Goal: Task Accomplishment & Management: Manage account settings

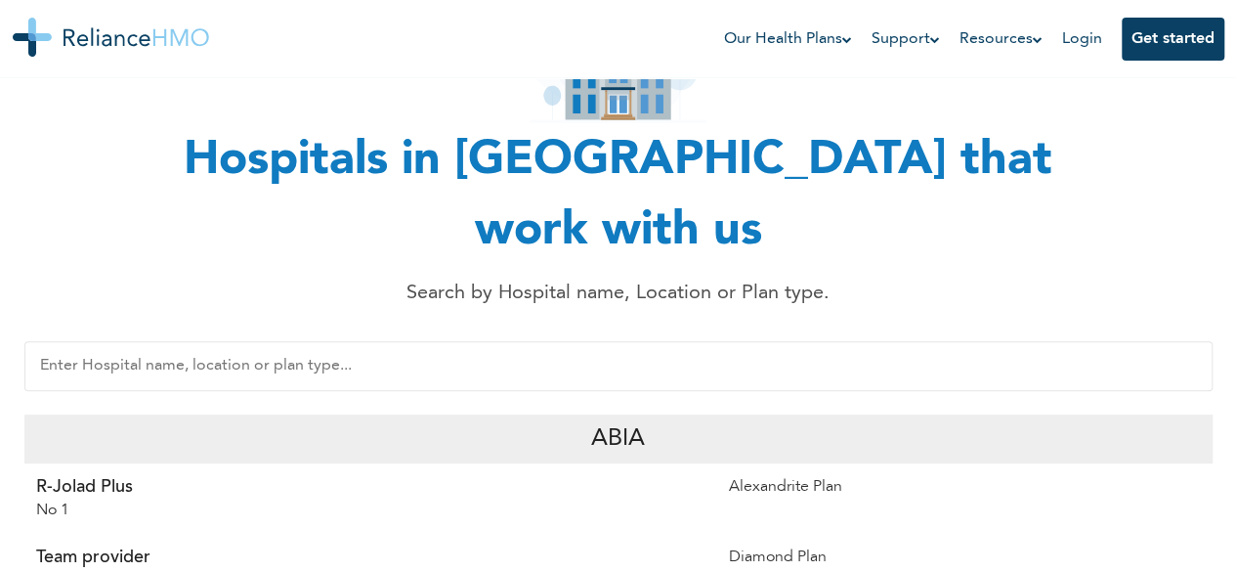
scroll to position [205, 0]
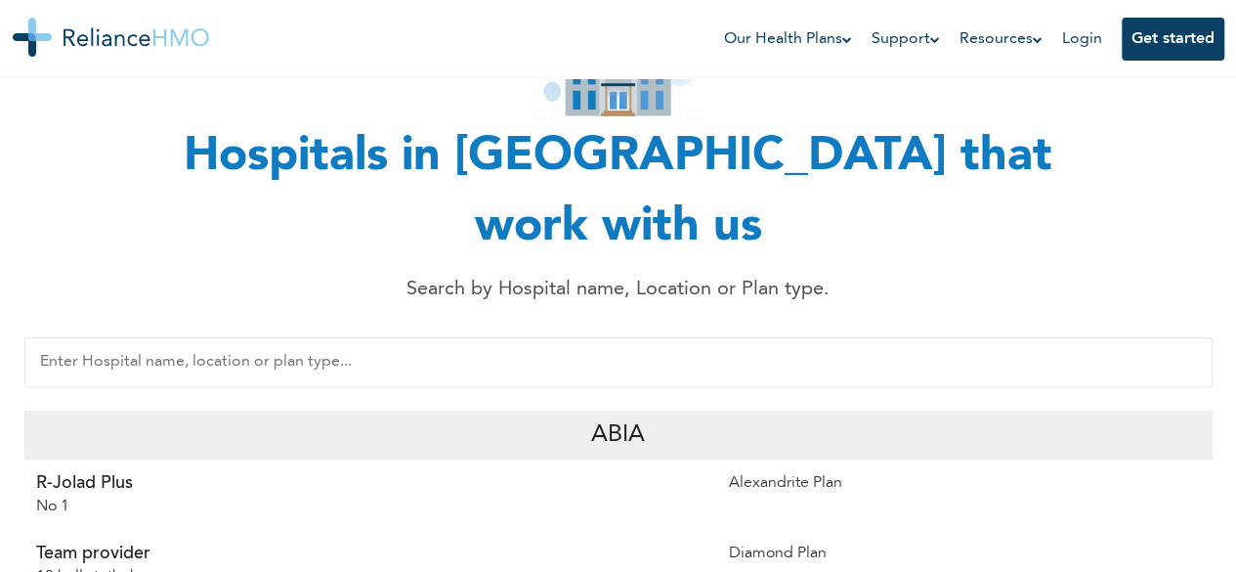
click at [667, 410] on div "Abia" at bounding box center [618, 434] width 1188 height 49
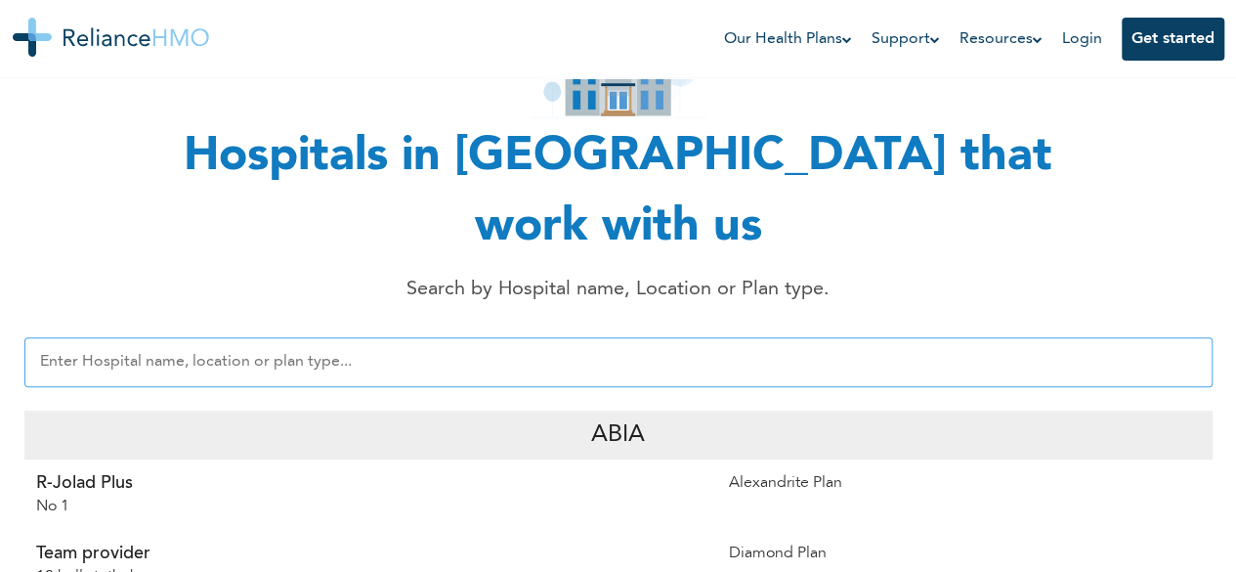
click at [651, 337] on input "text" at bounding box center [618, 362] width 1188 height 50
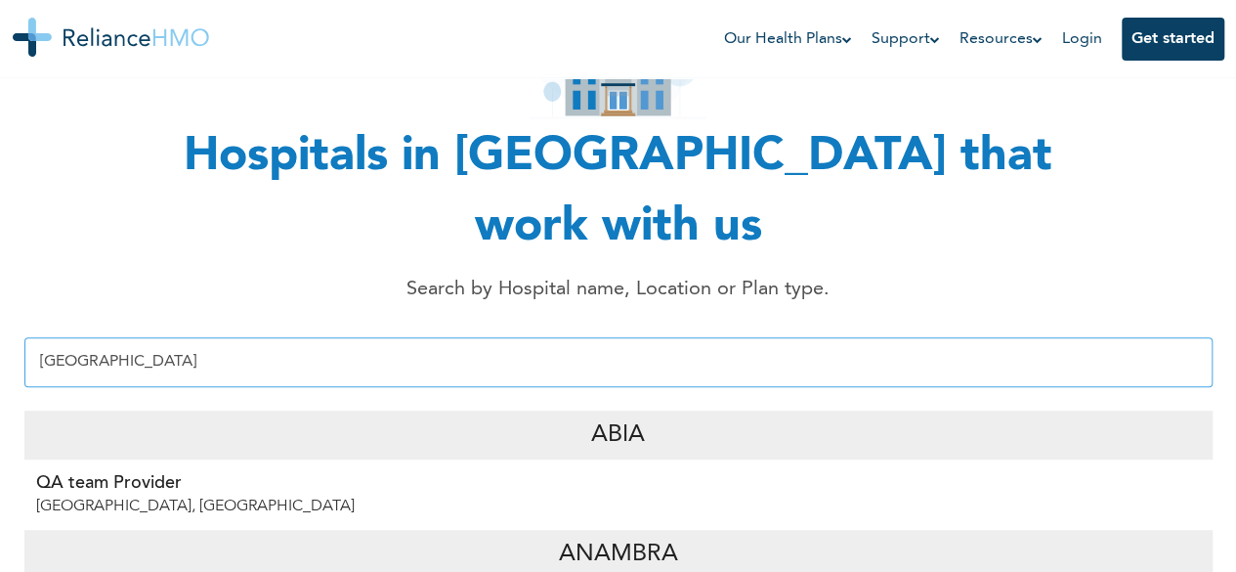
type input "Lagos"
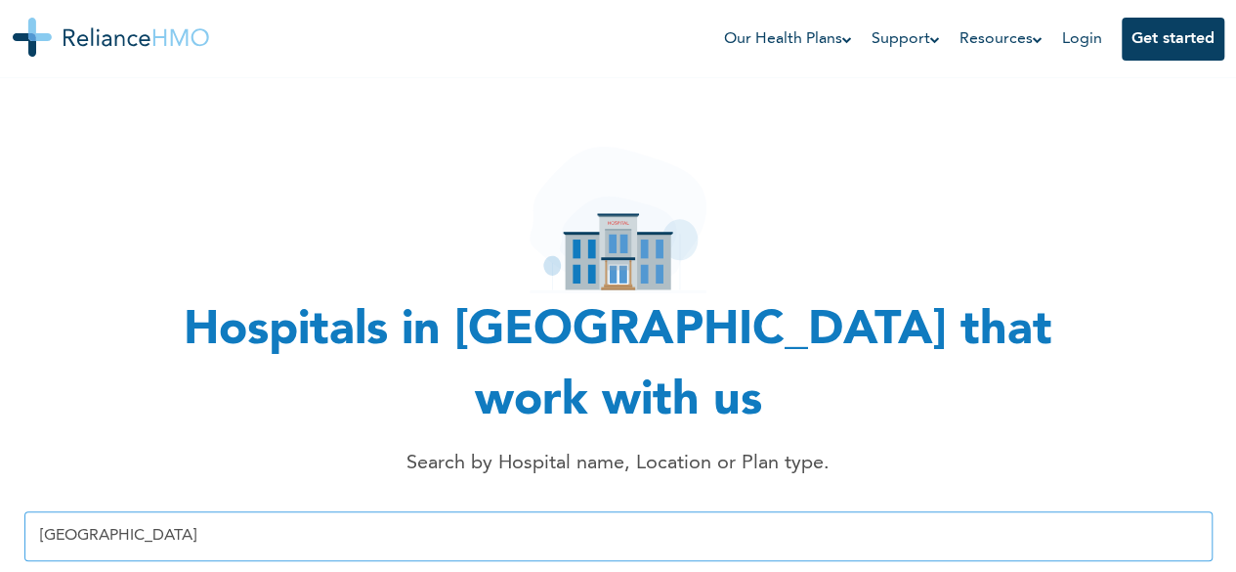
scroll to position [0, 0]
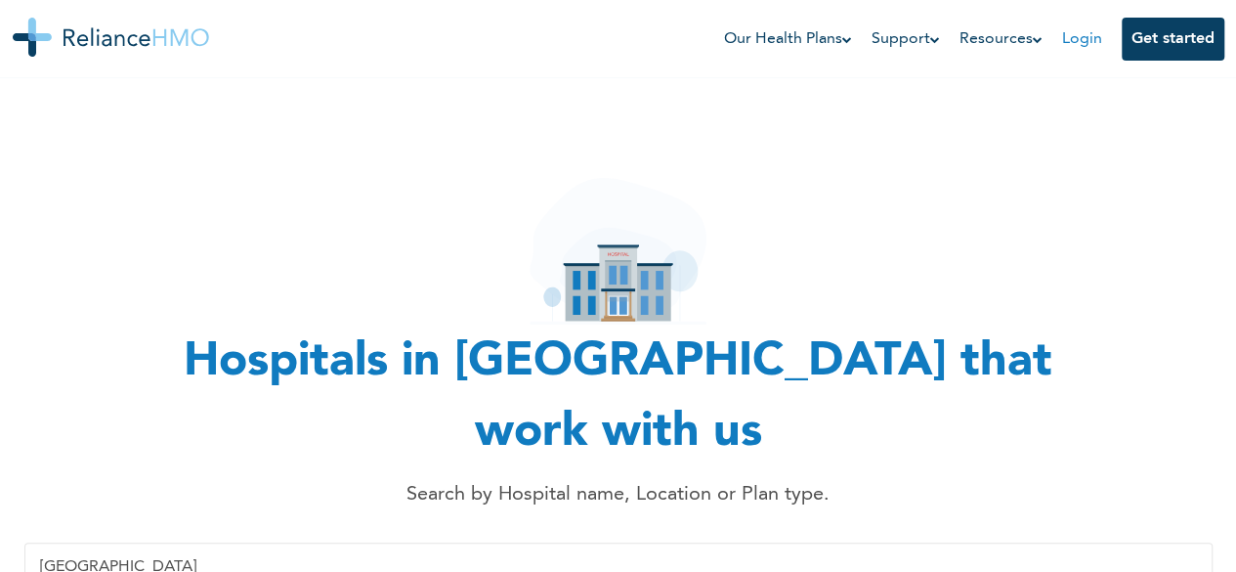
click at [1075, 32] on link "Login" at bounding box center [1082, 39] width 40 height 16
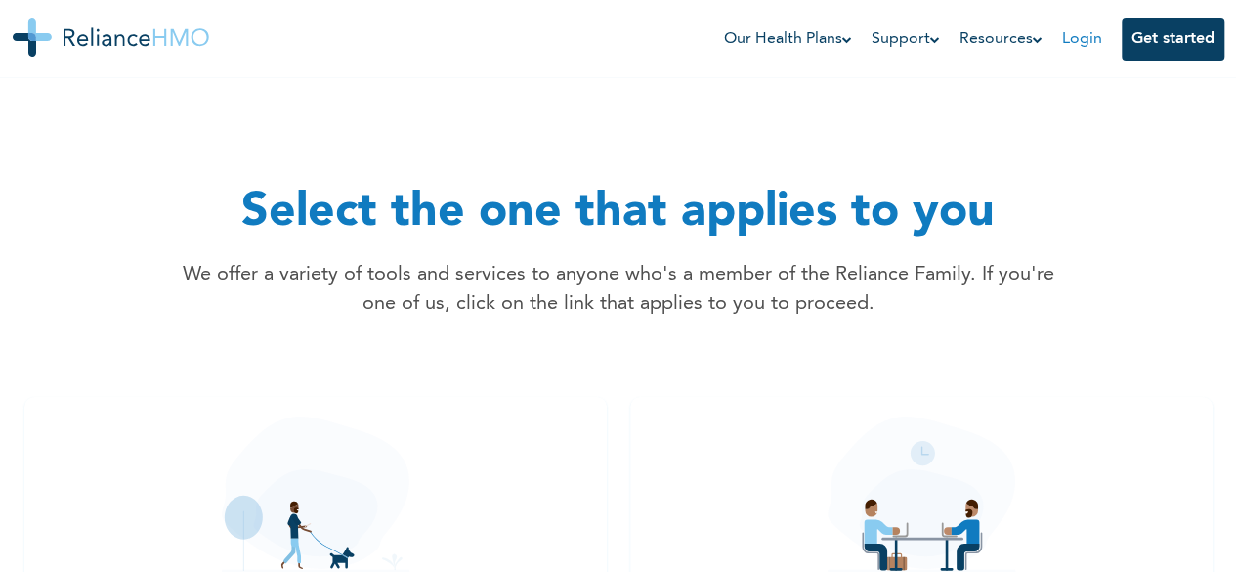
click at [1085, 41] on link "Login" at bounding box center [1082, 39] width 40 height 16
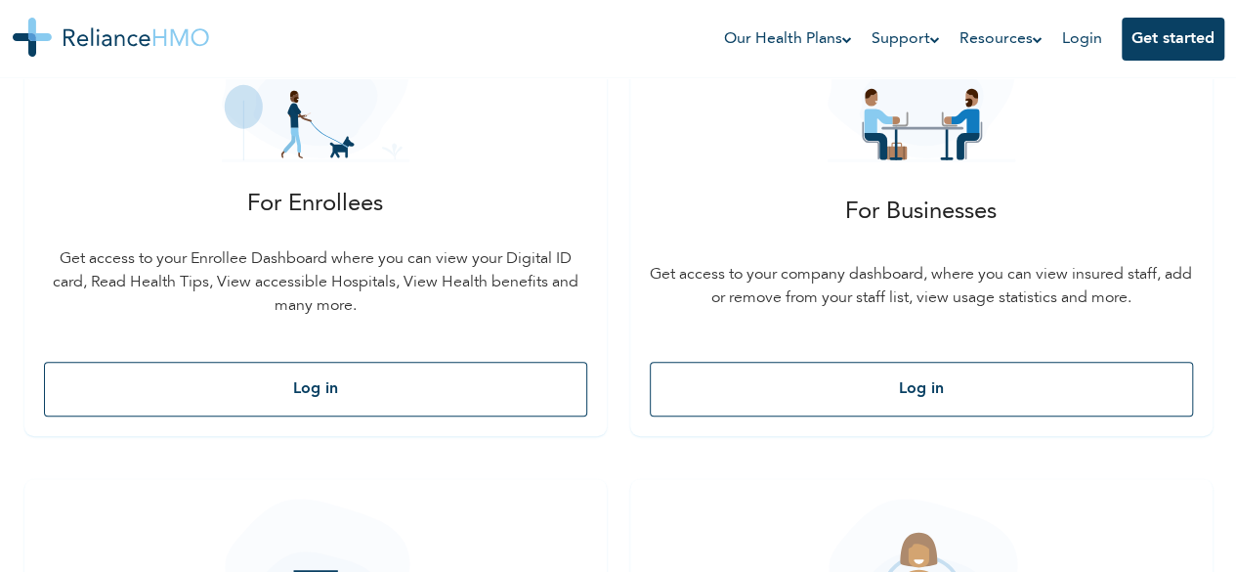
scroll to position [414, 0]
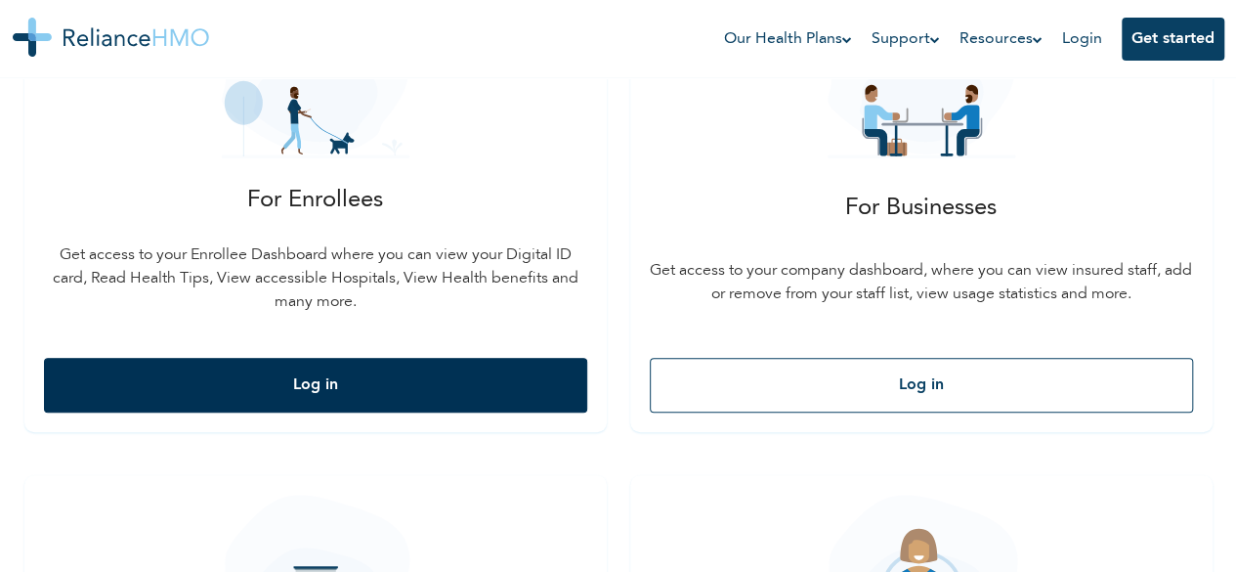
click at [176, 368] on button "Log in" at bounding box center [315, 385] width 543 height 55
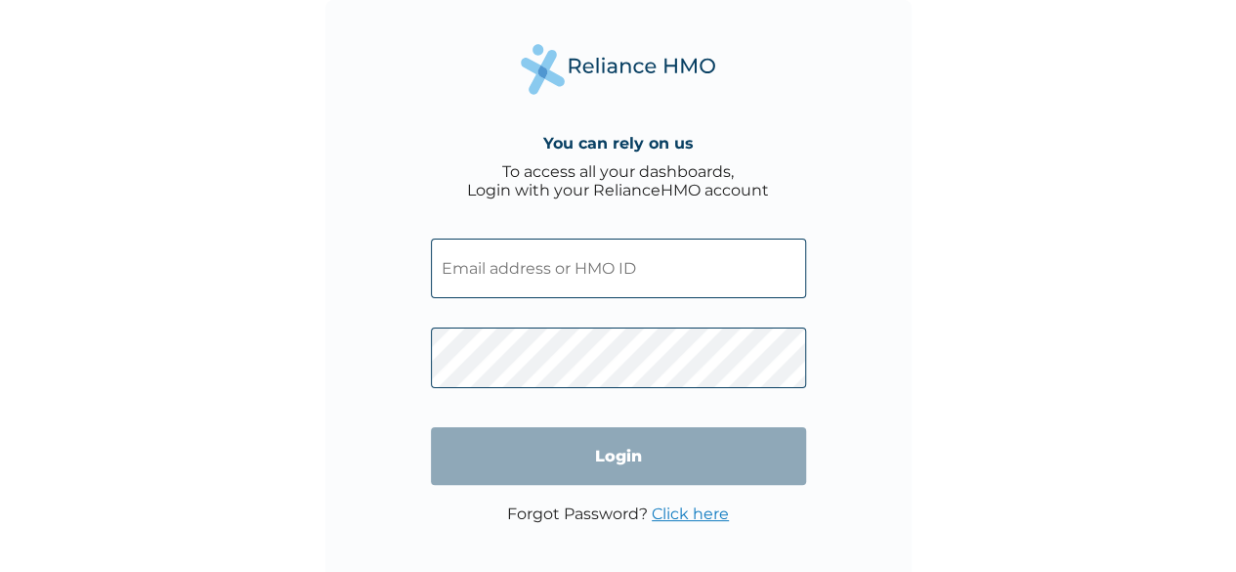
click at [571, 283] on input "text" at bounding box center [618, 268] width 375 height 60
